Goal: Find specific page/section: Find specific page/section

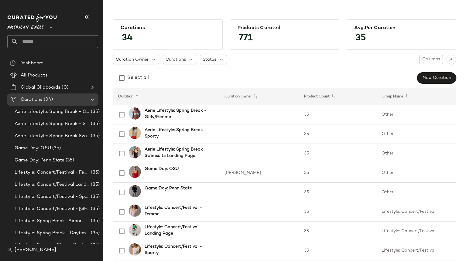
click at [34, 26] on span "American Eagle" at bounding box center [25, 26] width 36 height 11
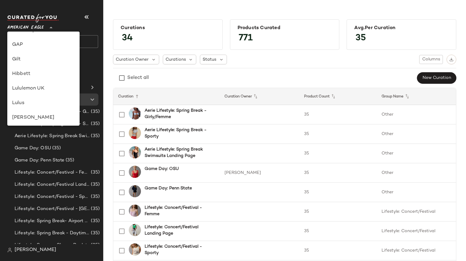
scroll to position [186, 0]
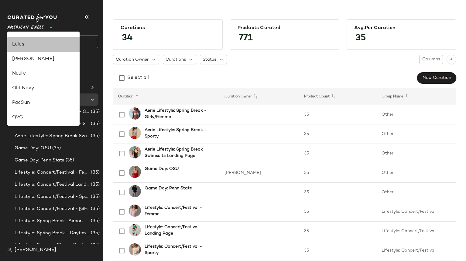
click at [24, 42] on div "Lulus" at bounding box center [43, 44] width 63 height 7
type input "**"
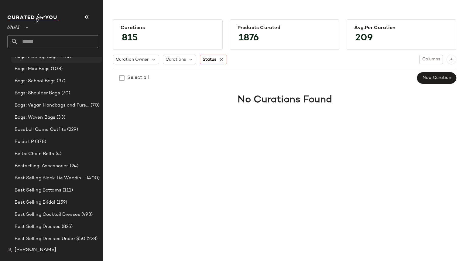
scroll to position [147, 0]
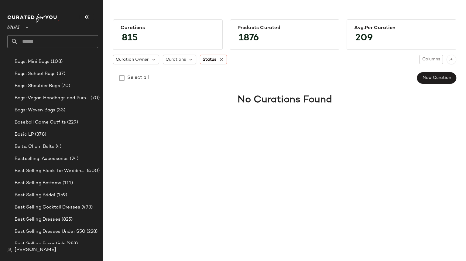
click at [38, 44] on input "text" at bounding box center [58, 41] width 80 height 13
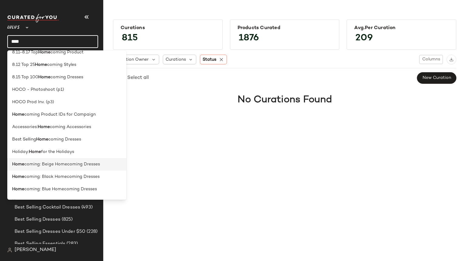
scroll to position [7, 0]
type input "****"
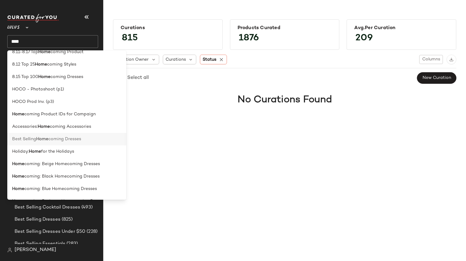
click at [65, 137] on span "coming Dresses" at bounding box center [64, 139] width 33 height 6
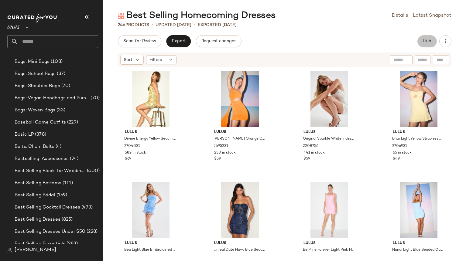
click at [427, 41] on span "Hub" at bounding box center [427, 41] width 9 height 5
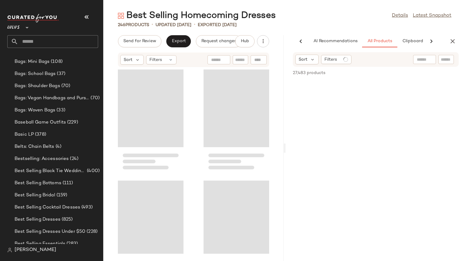
scroll to position [0, 40]
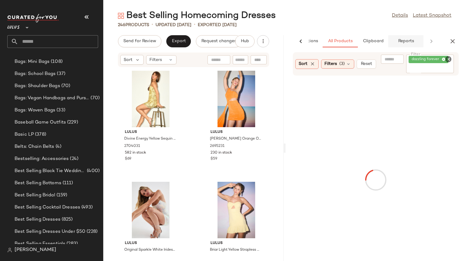
click at [408, 40] on span "Reports" at bounding box center [406, 41] width 16 height 5
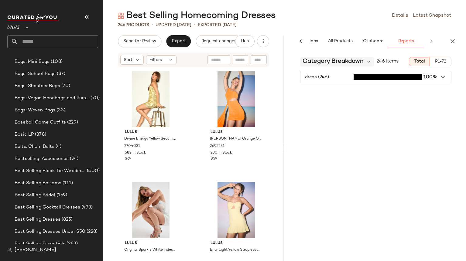
click at [325, 60] on span "Category Breakdown" at bounding box center [333, 61] width 61 height 9
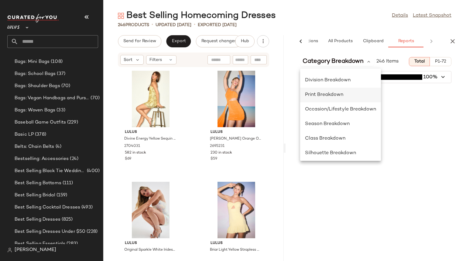
scroll to position [103, 0]
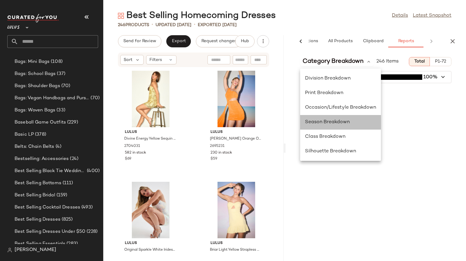
click at [338, 123] on span "Season Breakdown" at bounding box center [327, 122] width 45 height 5
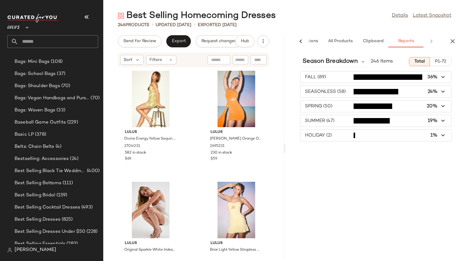
click at [366, 122] on span "button" at bounding box center [376, 121] width 151 height 12
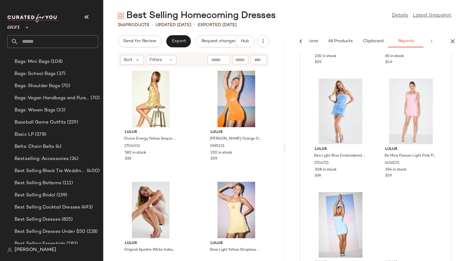
scroll to position [0, 0]
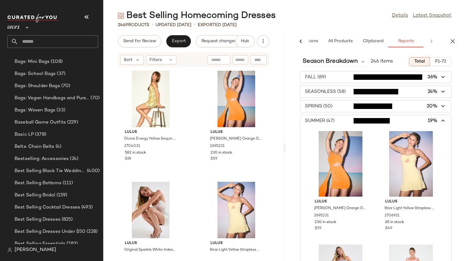
click at [373, 78] on span "button" at bounding box center [376, 77] width 151 height 12
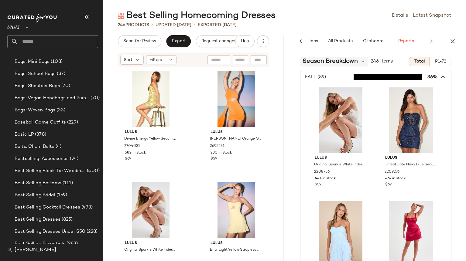
click at [361, 62] on icon at bounding box center [362, 61] width 5 height 5
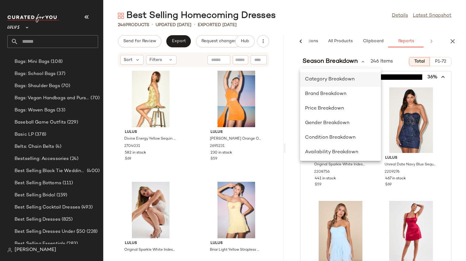
click at [344, 77] on div "Category Breakdown" at bounding box center [340, 79] width 71 height 7
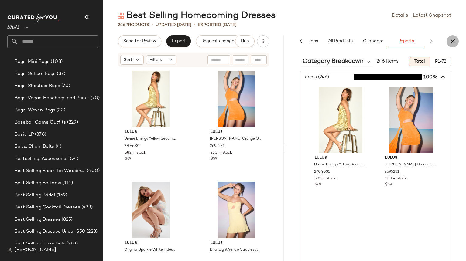
click at [453, 42] on icon "button" at bounding box center [452, 41] width 7 height 7
